Goal: Task Accomplishment & Management: Complete application form

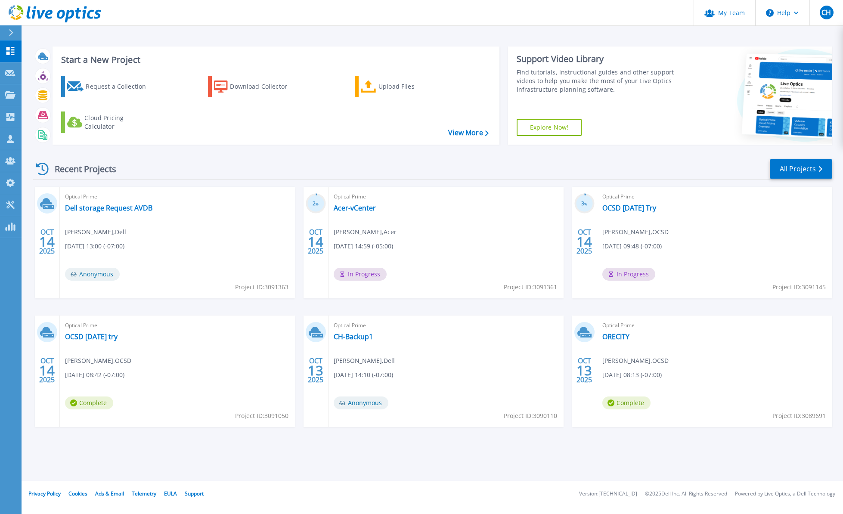
click at [16, 280] on div "Dashboard Dashboard Request Capture Request Capture Projects Projects Search Pr…" at bounding box center [11, 277] width 22 height 474
click at [123, 88] on div "Request a Collection" at bounding box center [120, 86] width 69 height 17
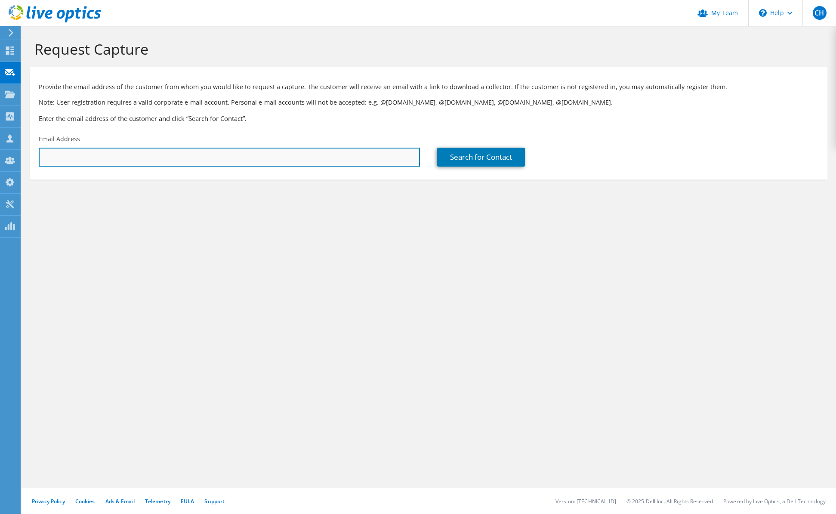
click at [153, 163] on input "text" at bounding box center [229, 157] width 381 height 19
paste input "msmetana@fvrl.org"
type input "msmetana@fvrl.org"
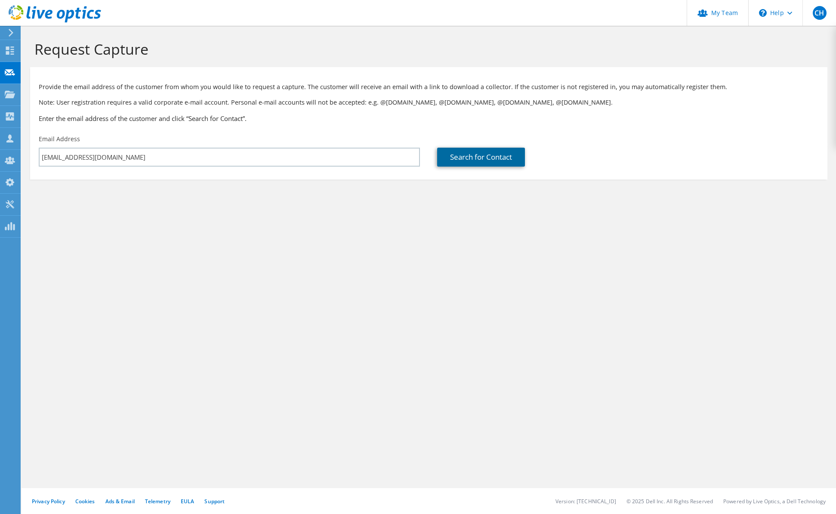
click at [480, 155] on link "Search for Contact" at bounding box center [481, 157] width 88 height 19
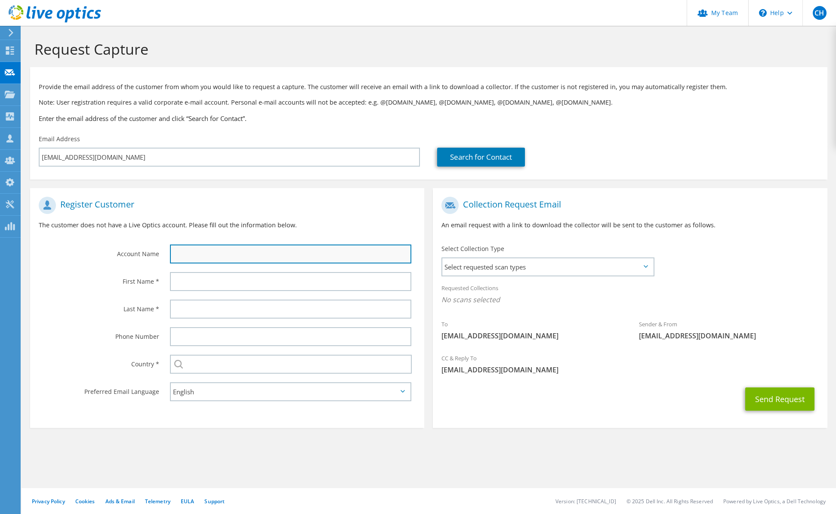
click at [252, 258] on input "text" at bounding box center [290, 253] width 241 height 19
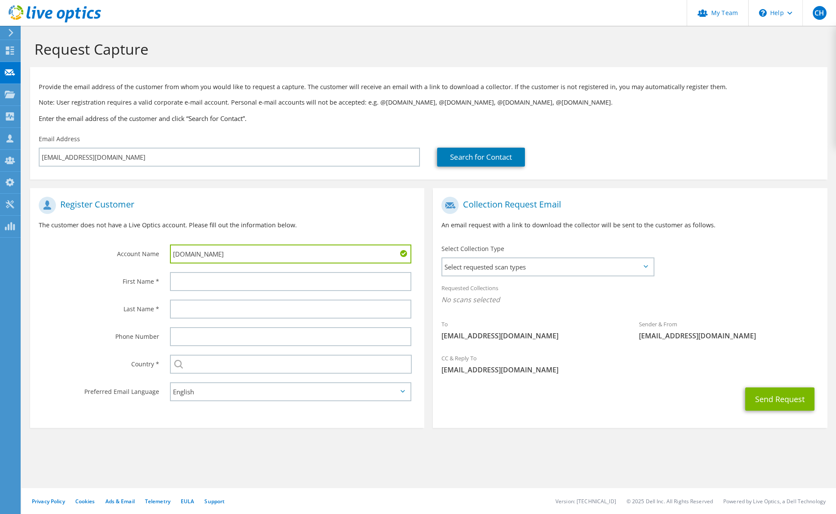
type input "fvrl.org"
type input "Mike"
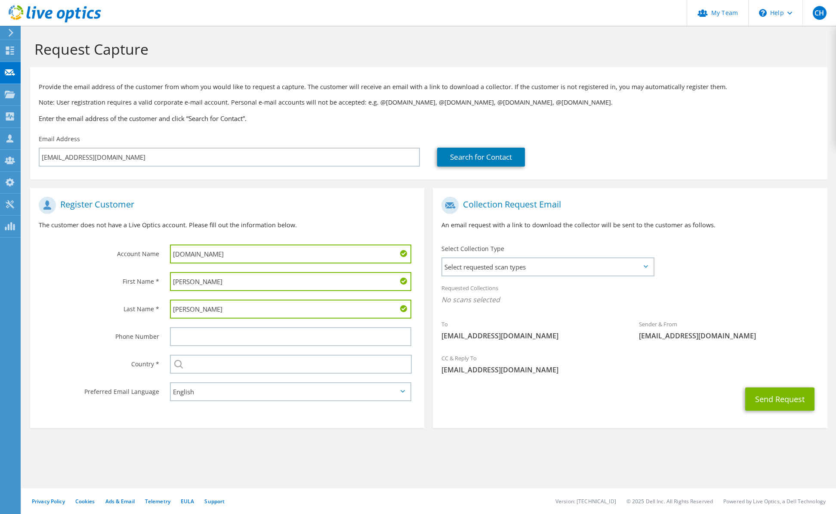
type input "Smetana"
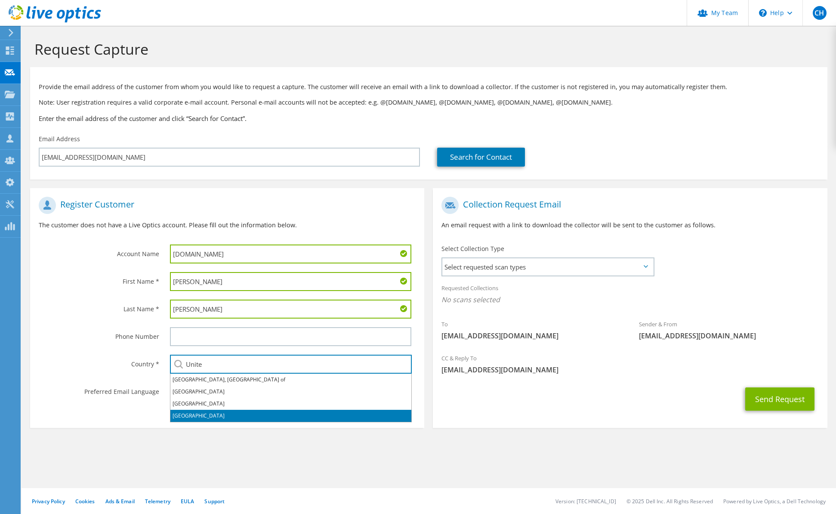
click at [212, 411] on li "United States" at bounding box center [290, 416] width 241 height 12
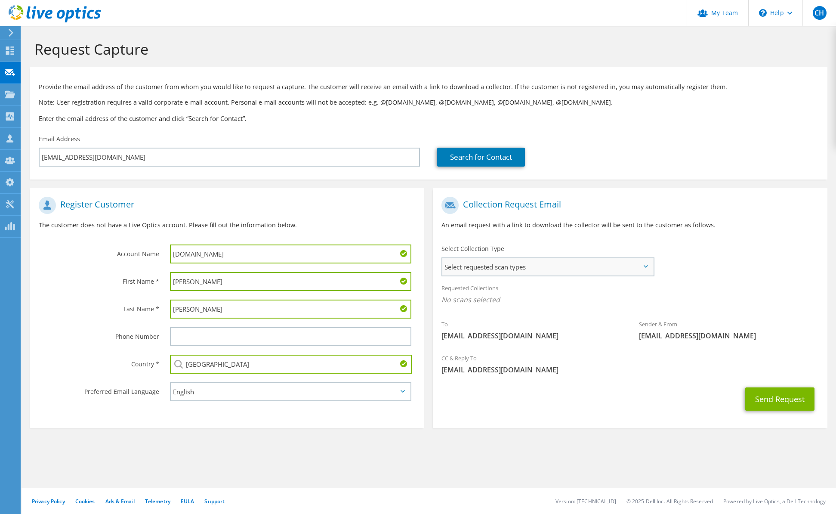
type input "United States"
click at [595, 260] on span "Select requested scan types" at bounding box center [547, 266] width 211 height 17
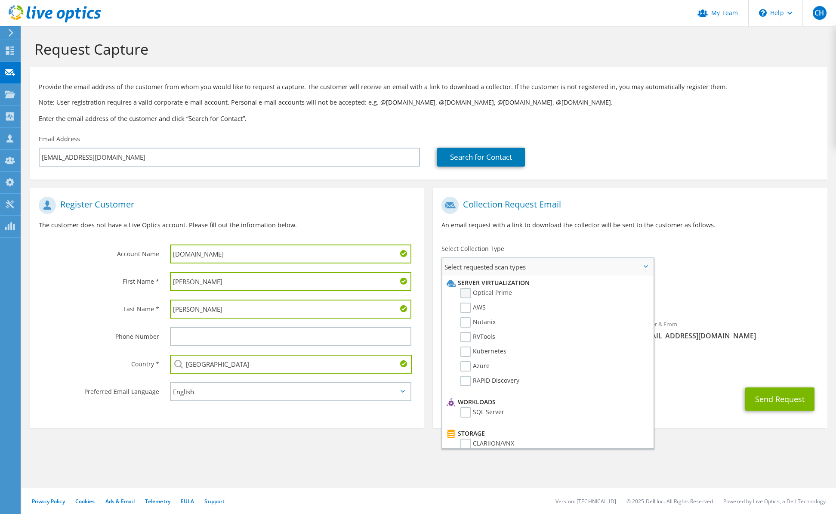
click at [499, 293] on label "Optical Prime" at bounding box center [487, 293] width 52 height 10
click at [0, 0] on input "Optical Prime" at bounding box center [0, 0] width 0 height 0
click at [772, 369] on span "[EMAIL_ADDRESS][DOMAIN_NAME]" at bounding box center [630, 372] width 377 height 9
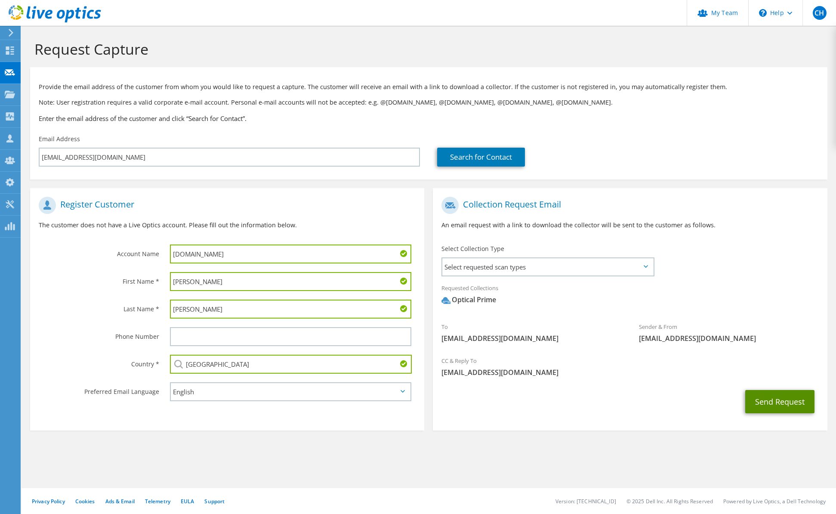
click at [783, 403] on button "Send Request" at bounding box center [779, 401] width 69 height 23
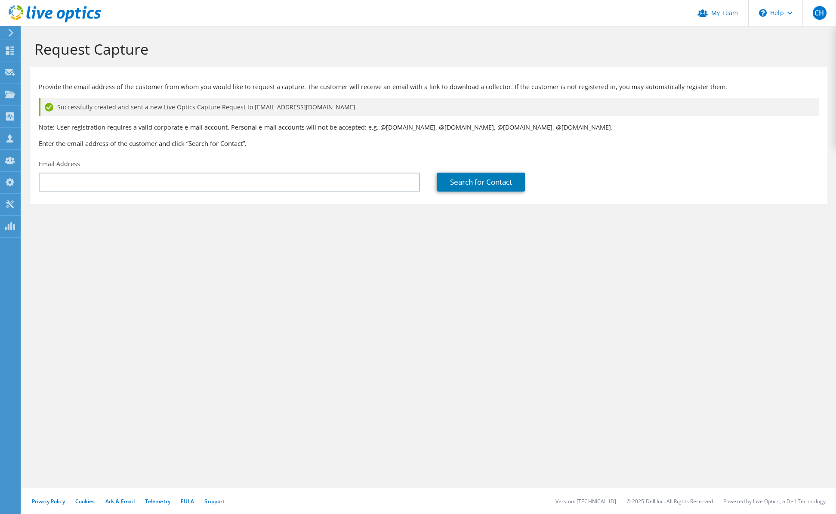
click at [508, 16] on header "CH Partner Team Admin Craig Hughes chughes@redesign-group.com redesign My Profi…" at bounding box center [418, 13] width 836 height 26
click at [11, 52] on use at bounding box center [10, 50] width 8 height 8
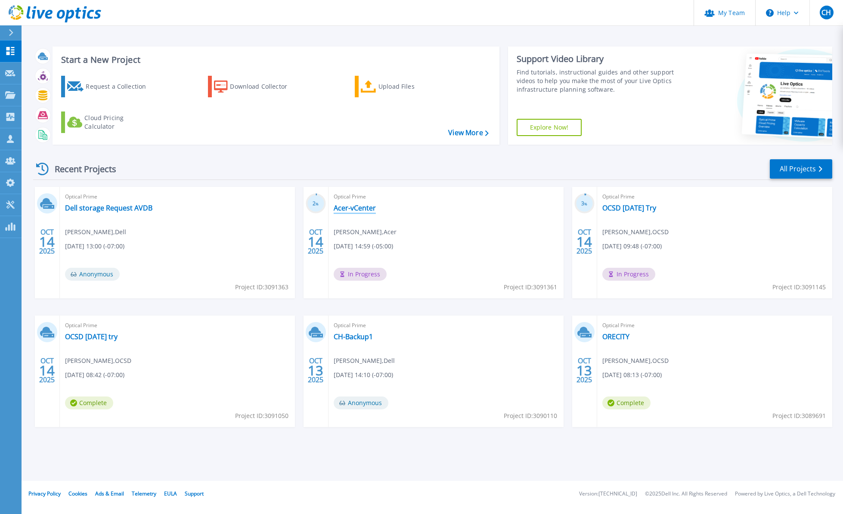
click at [346, 211] on link "Acer-vCenter" at bounding box center [355, 208] width 42 height 9
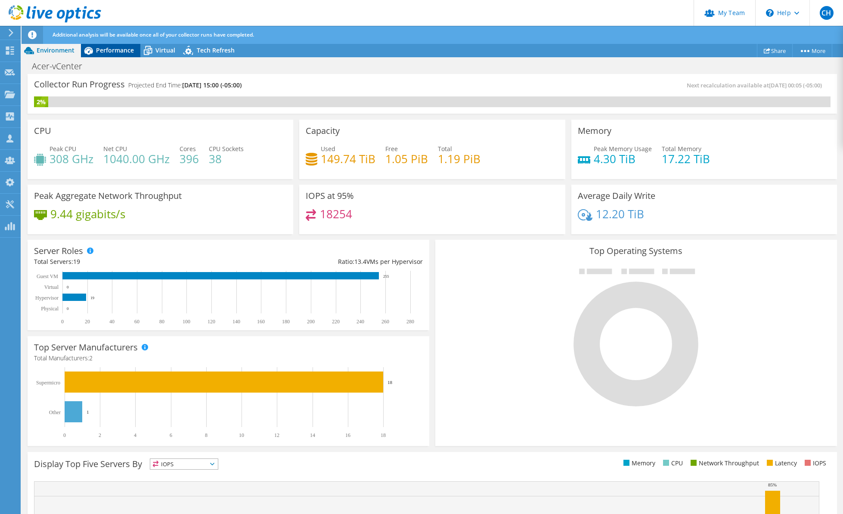
click at [118, 55] on div "Performance" at bounding box center [110, 50] width 59 height 14
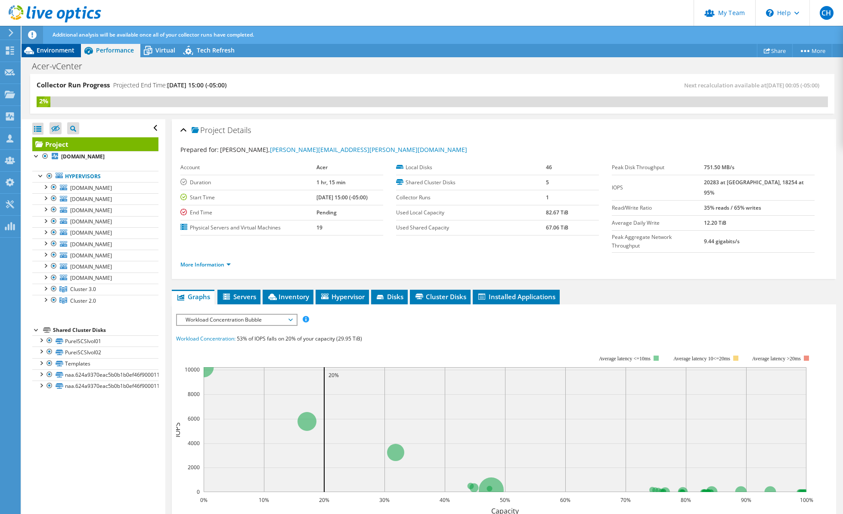
click at [65, 53] on span "Environment" at bounding box center [56, 50] width 38 height 8
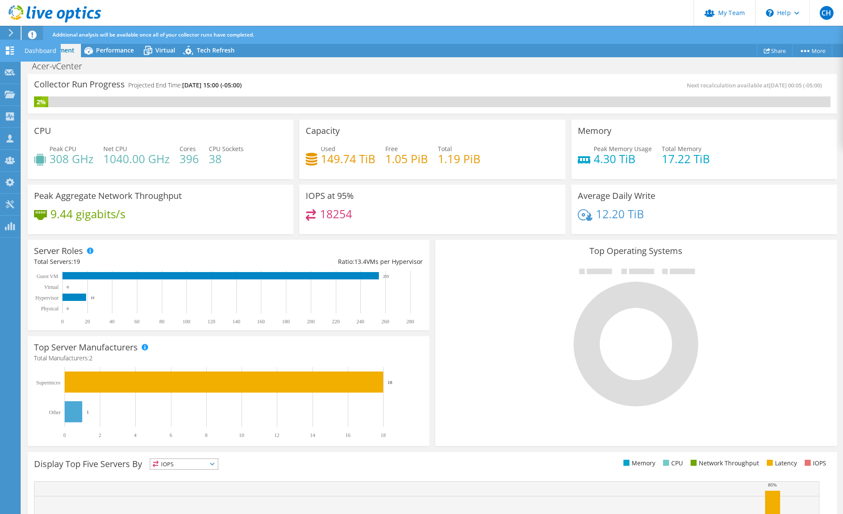
click at [8, 54] on use at bounding box center [10, 50] width 8 height 8
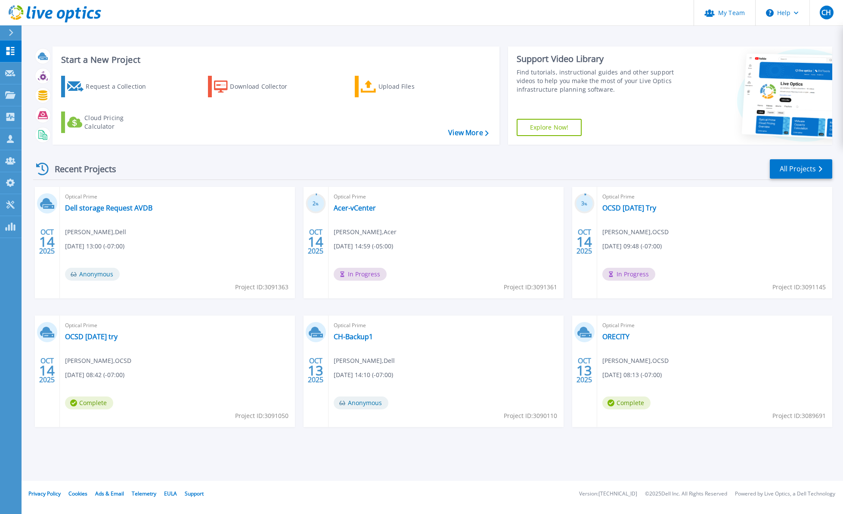
click at [460, 15] on header "My Team Help CH Partner Team Admin [PERSON_NAME] [EMAIL_ADDRESS][DOMAIN_NAME] r…" at bounding box center [421, 13] width 843 height 26
click at [343, 173] on div "Recent Projects All Projects" at bounding box center [432, 169] width 799 height 22
